Goal: Register for event/course

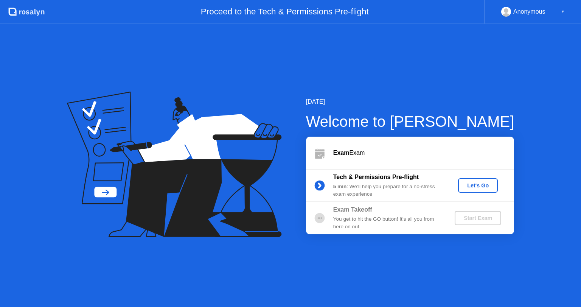
click at [474, 187] on div "Let's Go" at bounding box center [478, 185] width 34 height 6
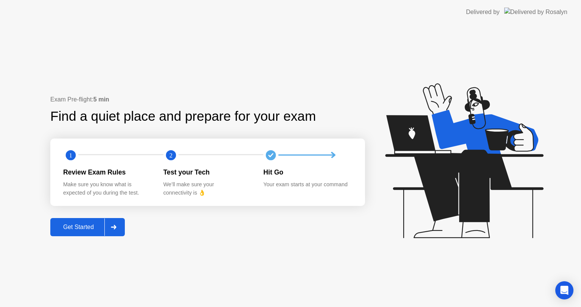
click at [79, 240] on div "Exam Pre-flight: 5 min Find a quiet place and prepare for your exam 1 2 Review …" at bounding box center [290, 165] width 581 height 283
click at [86, 228] on div "Get Started" at bounding box center [79, 227] width 52 height 7
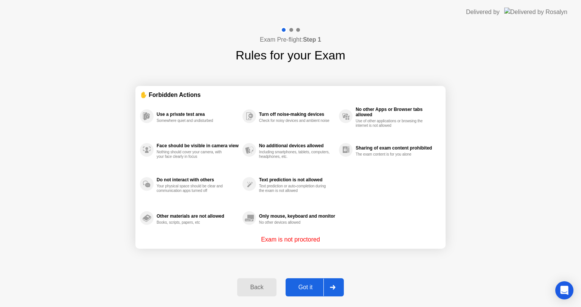
click at [315, 281] on button "Got it" at bounding box center [315, 287] width 58 height 18
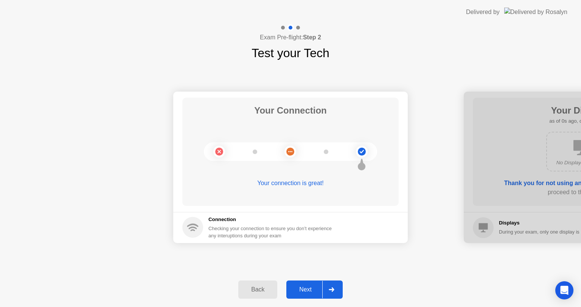
click at [322, 287] on div "Next" at bounding box center [306, 289] width 34 height 7
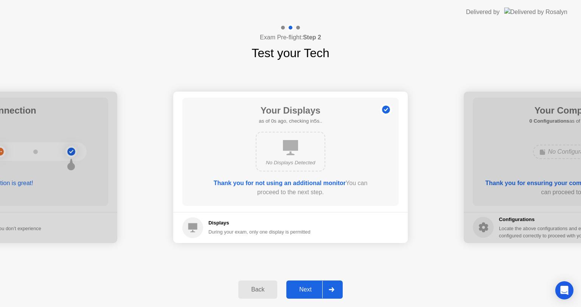
click at [323, 293] on div at bounding box center [331, 289] width 18 height 17
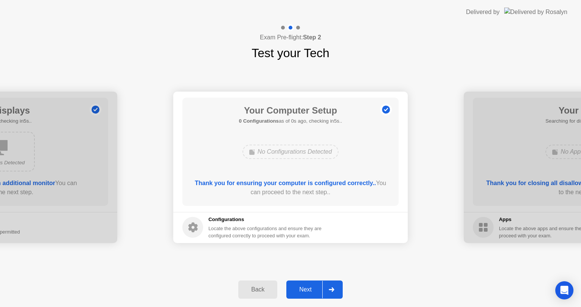
click at [328, 291] on div at bounding box center [331, 289] width 18 height 17
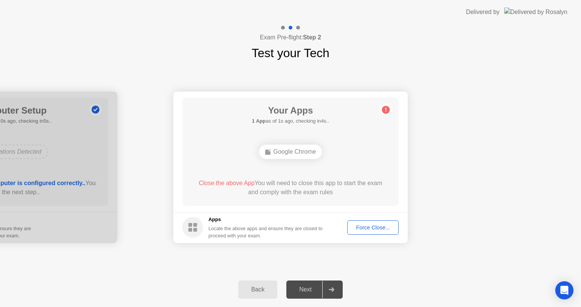
click at [368, 225] on div "Force Close..." at bounding box center [373, 227] width 46 height 6
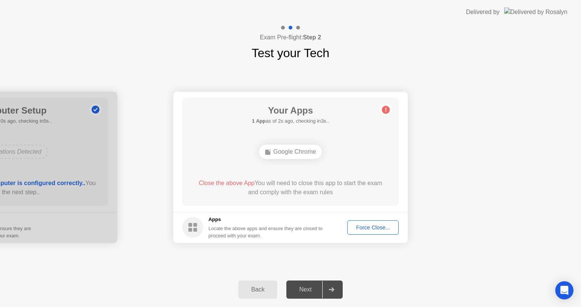
click at [379, 230] on div "Force Close..." at bounding box center [373, 227] width 46 height 6
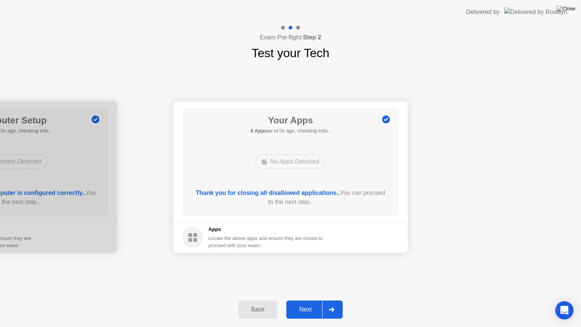
click at [308, 306] on div "Next" at bounding box center [306, 309] width 34 height 7
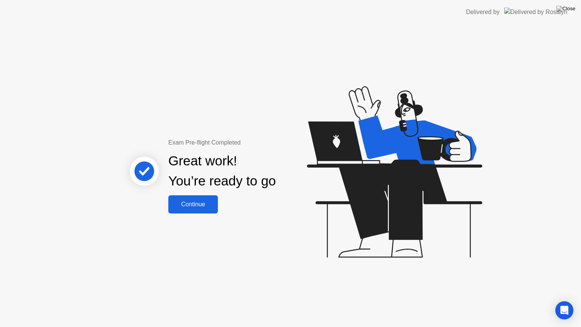
click at [212, 198] on button "Continue" at bounding box center [193, 204] width 50 height 18
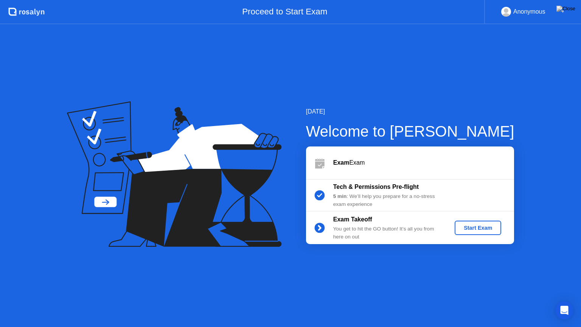
click at [475, 229] on div "Start Exam" at bounding box center [478, 228] width 40 height 6
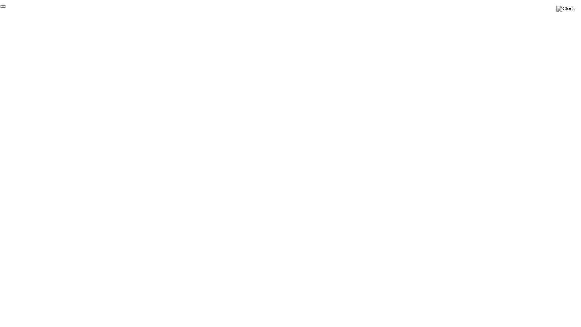
click div "End Proctoring Session"
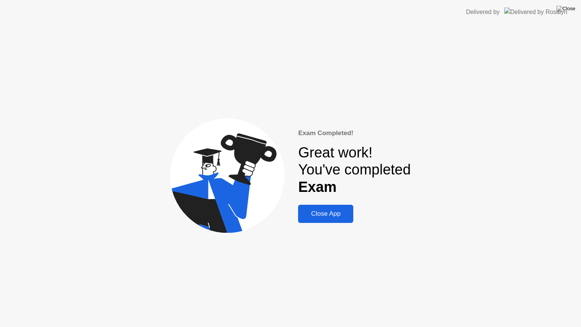
click at [330, 211] on div "Close App" at bounding box center [325, 214] width 51 height 8
